Goal: Information Seeking & Learning: Check status

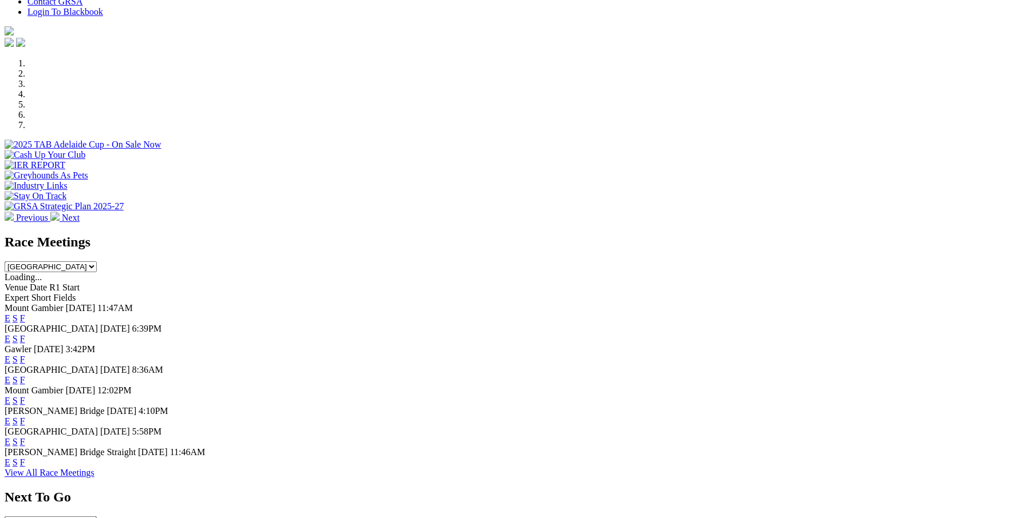
scroll to position [305, 0]
click at [25, 394] on link "F" at bounding box center [22, 399] width 5 height 10
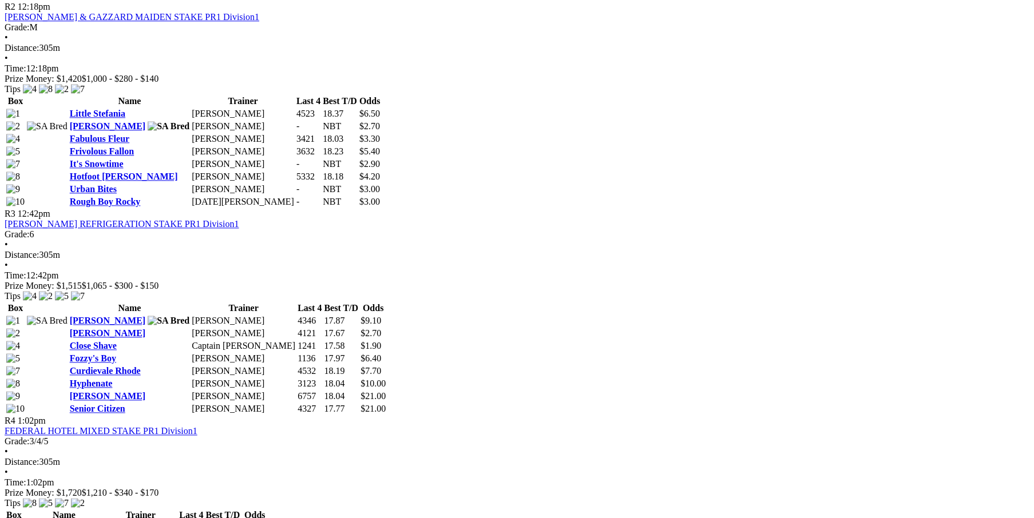
scroll to position [801, 0]
